Goal: Task Accomplishment & Management: Use online tool/utility

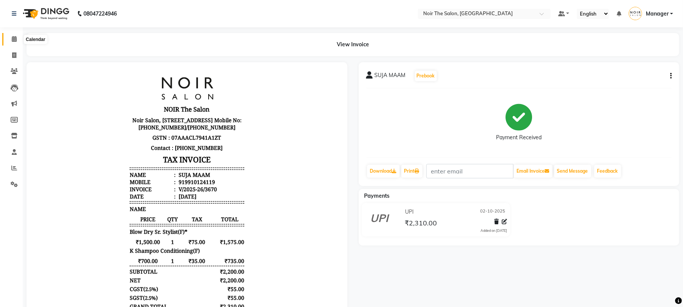
click at [14, 36] on icon at bounding box center [14, 39] width 5 height 6
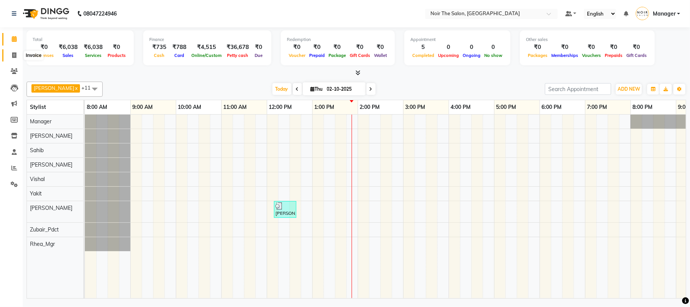
click at [17, 56] on span at bounding box center [14, 55] width 13 height 9
select select "service"
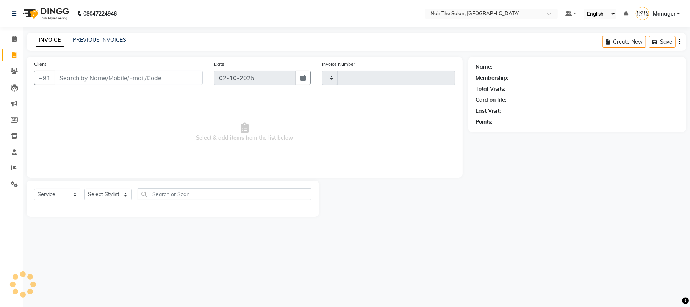
type input "3671"
select select "8026"
click at [67, 75] on input "Client" at bounding box center [129, 77] width 148 height 14
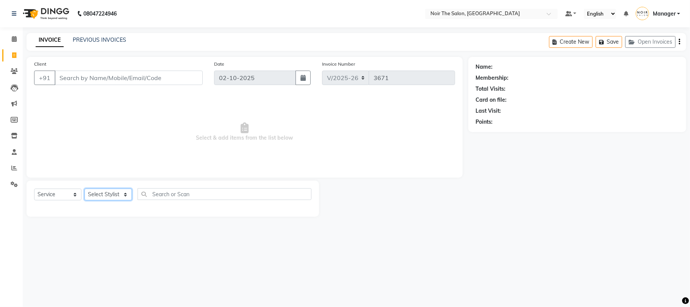
click at [97, 193] on select "Select Stylist Aalam Abhishek_Mgr Abhishek_Pdct [PERSON_NAME] Counter_Sales Man…" at bounding box center [108, 194] width 47 height 12
select select "72628"
click at [85, 188] on select "Select Stylist Aalam Abhishek_Mgr Abhishek_Pdct [PERSON_NAME] Counter_Sales Man…" at bounding box center [108, 194] width 47 height 12
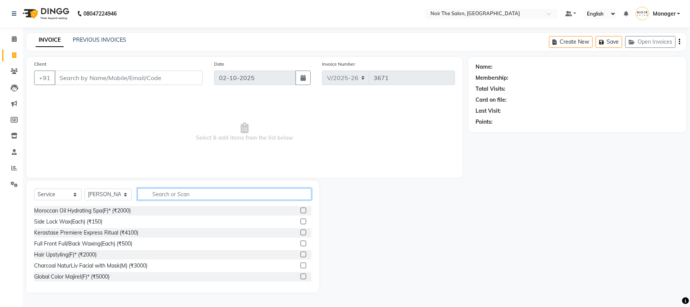
click at [182, 194] on input "text" at bounding box center [225, 194] width 174 height 12
type input "INO"
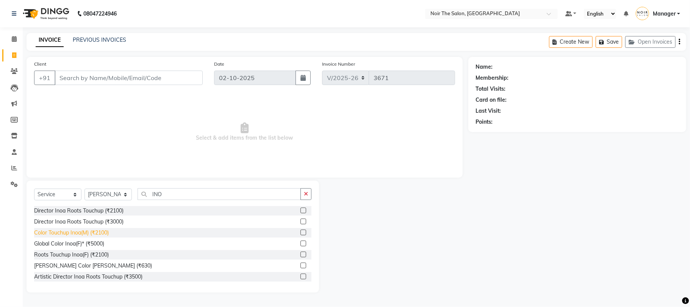
click at [99, 231] on div "Color Touchup Inoa(M) (₹2100)" at bounding box center [71, 233] width 75 height 8
checkbox input "false"
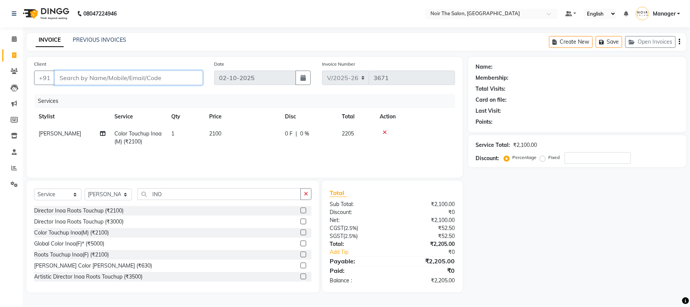
click at [158, 77] on input "Client" at bounding box center [129, 77] width 148 height 14
click at [129, 80] on input "Client" at bounding box center [129, 77] width 148 height 14
type input "9"
type input "0"
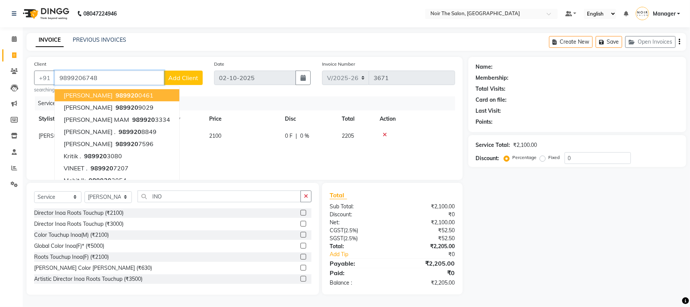
type input "9899206748"
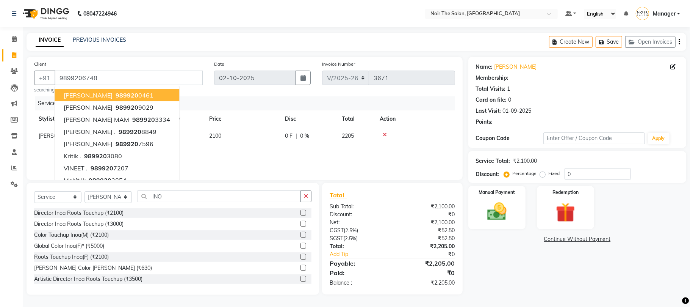
select select "1: Object"
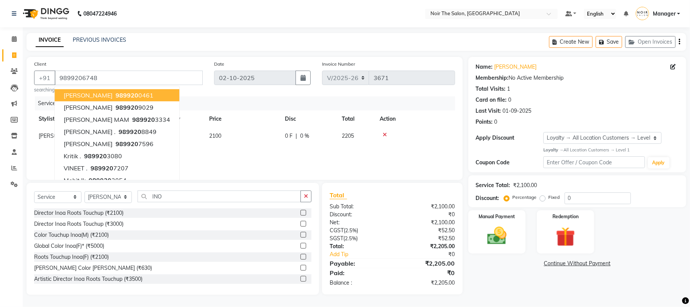
click at [204, 173] on div "Client [PHONE_NUMBER] [PERSON_NAME] 989920 0461 [PERSON_NAME] 989920 9029 [PERS…" at bounding box center [245, 118] width 436 height 123
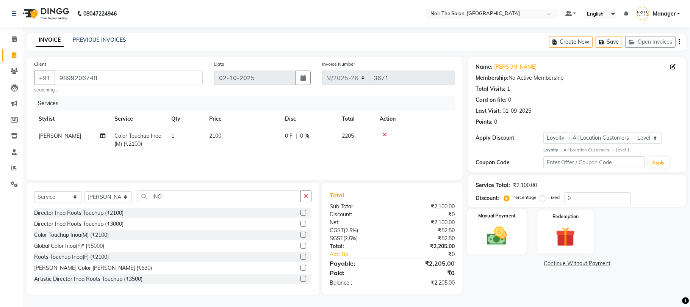
click at [503, 240] on img at bounding box center [497, 235] width 33 height 23
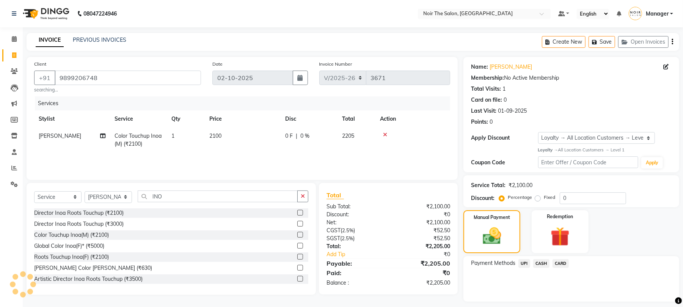
click at [560, 262] on span "CARD" at bounding box center [560, 263] width 16 height 9
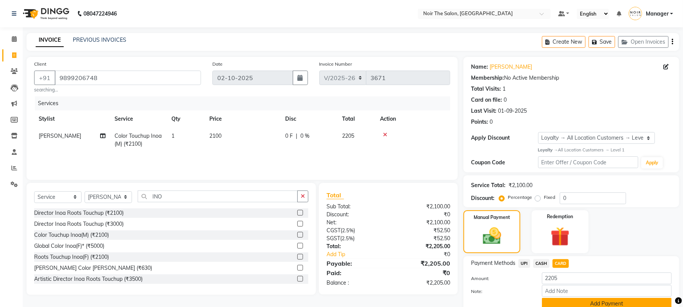
click at [563, 300] on button "Add Payment" at bounding box center [607, 304] width 130 height 12
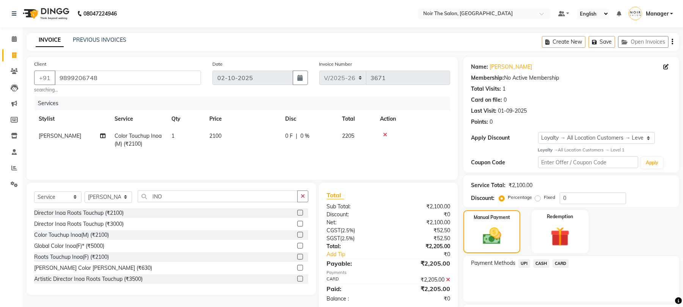
scroll to position [65, 0]
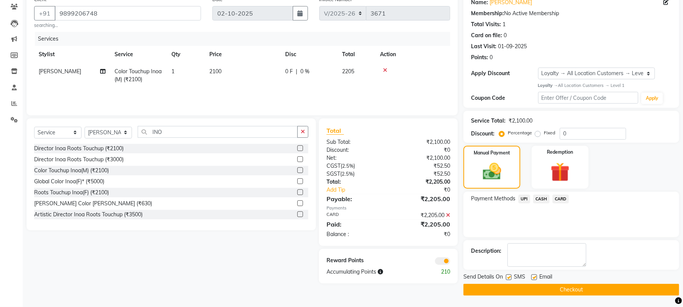
click at [442, 261] on span at bounding box center [442, 261] width 15 height 8
click at [450, 262] on input "checkbox" at bounding box center [450, 262] width 0 height 0
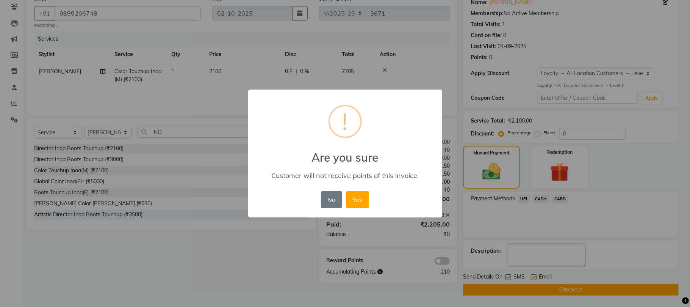
drag, startPoint x: 356, startPoint y: 196, endPoint x: 396, endPoint y: 214, distance: 44.3
click at [356, 196] on button "Yes" at bounding box center [357, 199] width 23 height 17
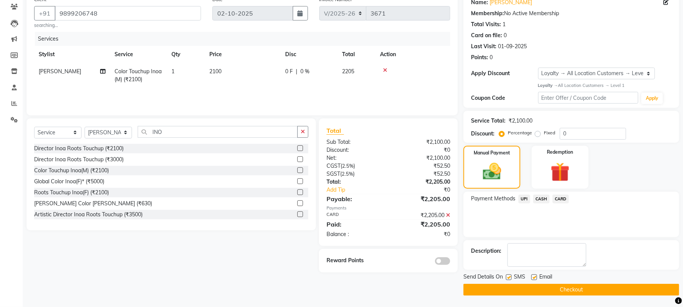
click at [534, 278] on label at bounding box center [534, 277] width 6 height 6
click at [534, 278] on input "checkbox" at bounding box center [533, 277] width 5 height 5
checkbox input "false"
click at [533, 289] on button "Checkout" at bounding box center [571, 289] width 216 height 12
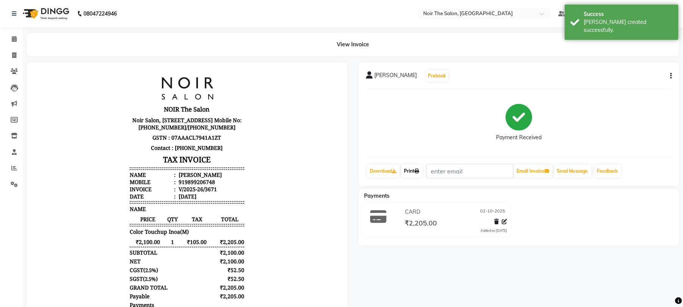
click at [418, 176] on link "Print" at bounding box center [411, 170] width 21 height 13
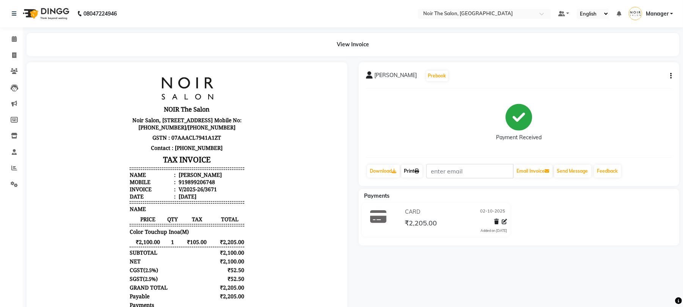
click at [413, 170] on link "Print" at bounding box center [411, 170] width 21 height 13
click at [8, 37] on span at bounding box center [14, 39] width 13 height 9
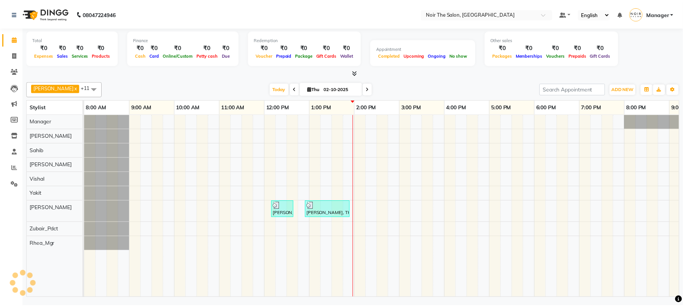
scroll to position [0, 81]
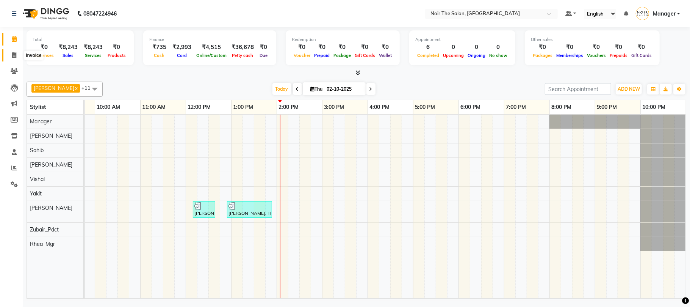
click at [14, 52] on icon at bounding box center [14, 55] width 4 height 6
select select "service"
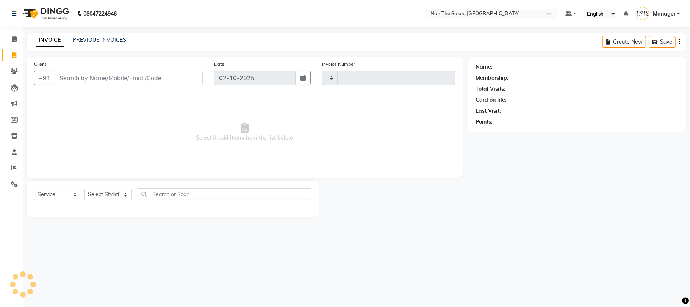
type input "3672"
select select "8026"
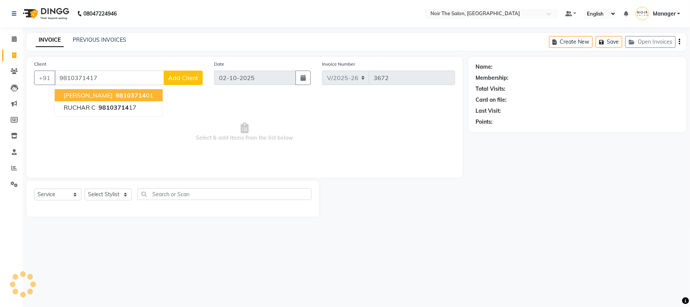
type input "9810371417"
select select "1: Object"
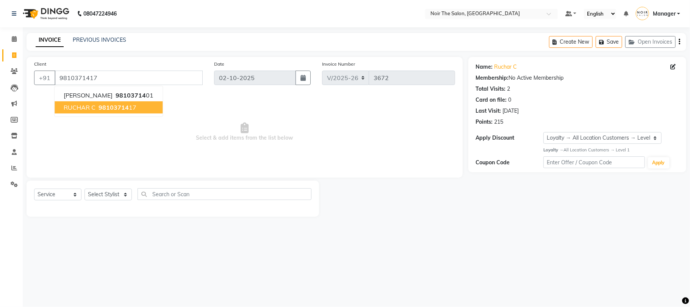
click at [108, 111] on span "98103714" at bounding box center [114, 107] width 30 height 8
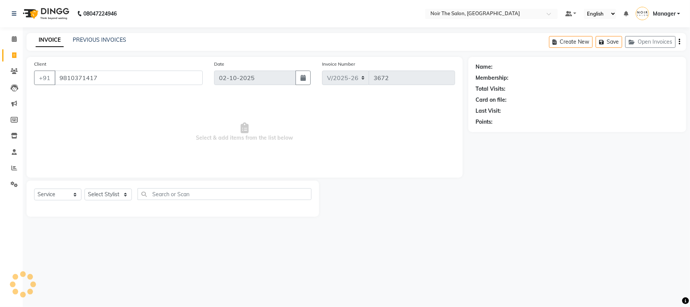
select select "1: Object"
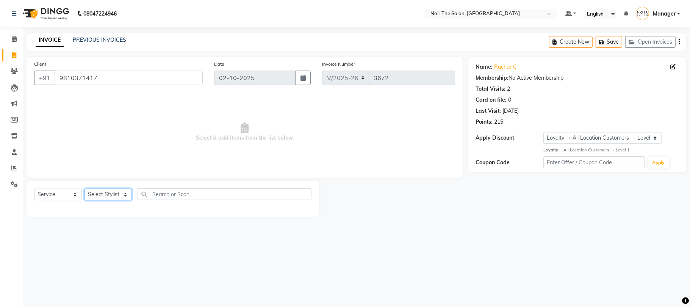
click at [100, 195] on select "Select Stylist Aalam Abhishek_Mgr Abhishek_Pdct [PERSON_NAME] Counter_Sales Man…" at bounding box center [108, 194] width 47 height 12
select select "72631"
click at [85, 188] on select "Select Stylist Aalam Abhishek_Mgr Abhishek_Pdct [PERSON_NAME] Counter_Sales Man…" at bounding box center [108, 194] width 47 height 12
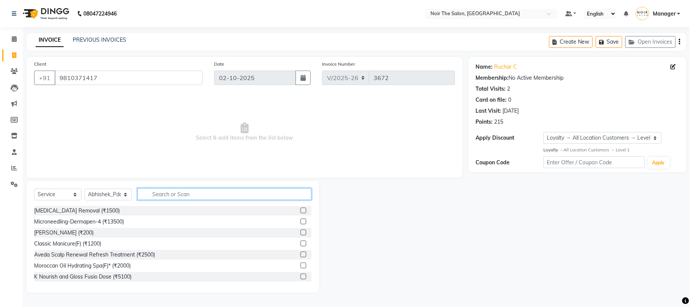
click at [172, 193] on input "text" at bounding box center [225, 194] width 174 height 12
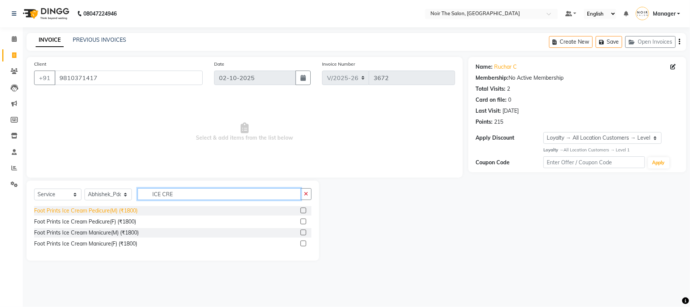
type input "ICE CRE"
click at [90, 210] on div "Foot Prints Ice Cream Pedicure(M) (₹1800)" at bounding box center [85, 211] width 103 height 8
checkbox input "false"
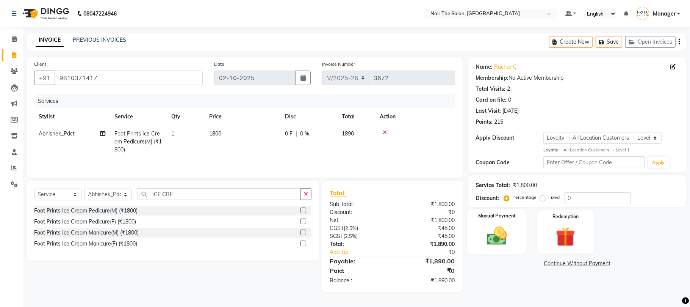
click at [507, 233] on img at bounding box center [497, 235] width 33 height 23
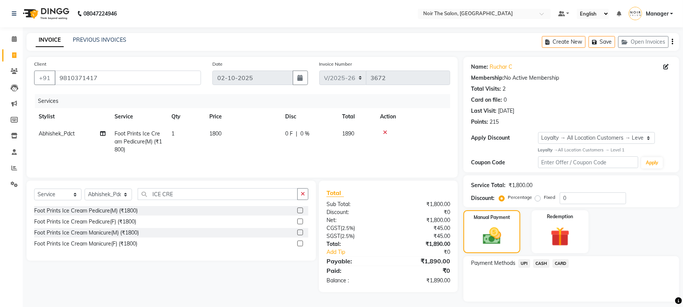
click at [537, 261] on span "CASH" at bounding box center [541, 263] width 16 height 9
click at [546, 302] on button "Add Payment" at bounding box center [607, 304] width 130 height 12
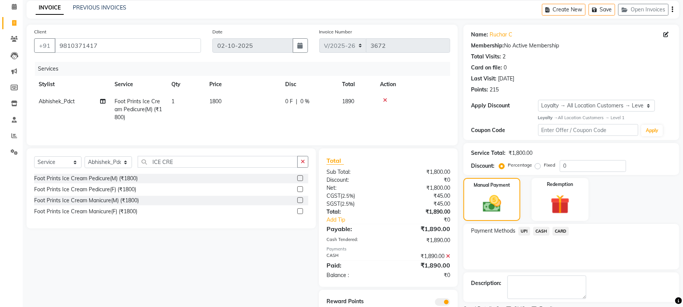
scroll to position [65, 0]
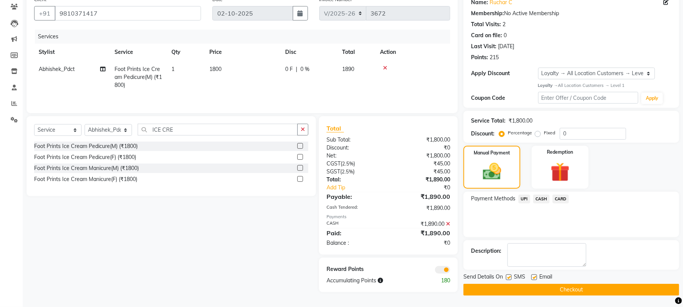
click at [439, 270] on span at bounding box center [442, 270] width 15 height 8
click at [450, 271] on input "checkbox" at bounding box center [450, 271] width 0 height 0
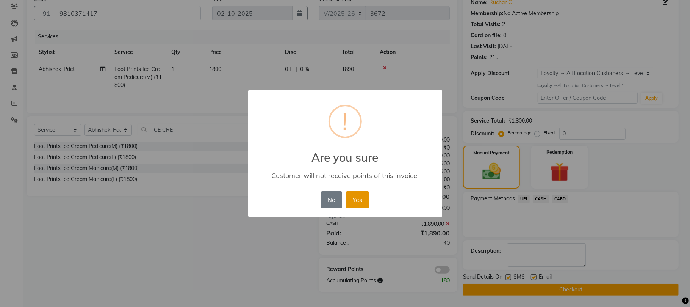
click at [364, 197] on button "Yes" at bounding box center [357, 199] width 23 height 17
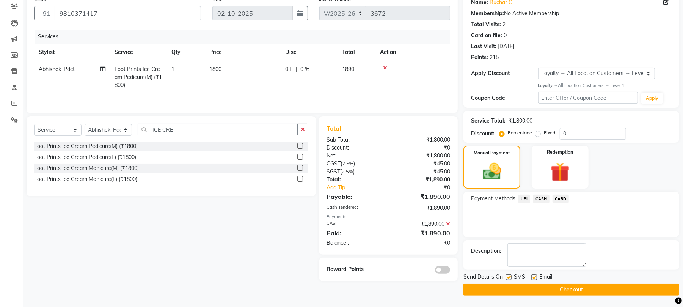
click at [532, 275] on label at bounding box center [534, 277] width 6 height 6
click at [532, 275] on input "checkbox" at bounding box center [533, 277] width 5 height 5
checkbox input "false"
click at [534, 286] on button "Checkout" at bounding box center [571, 289] width 216 height 12
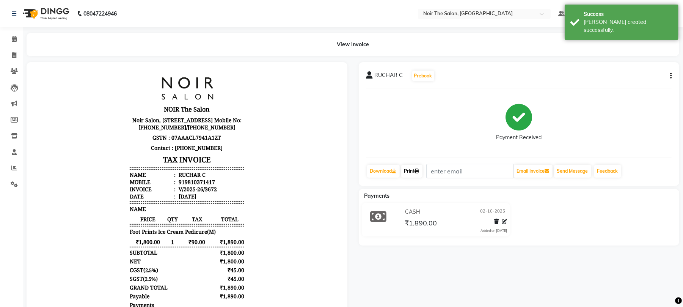
click at [415, 174] on link "Print" at bounding box center [411, 170] width 21 height 13
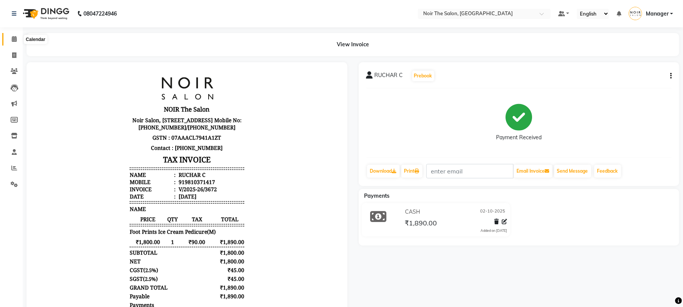
click at [12, 38] on icon at bounding box center [14, 39] width 5 height 6
